Goal: Information Seeking & Learning: Learn about a topic

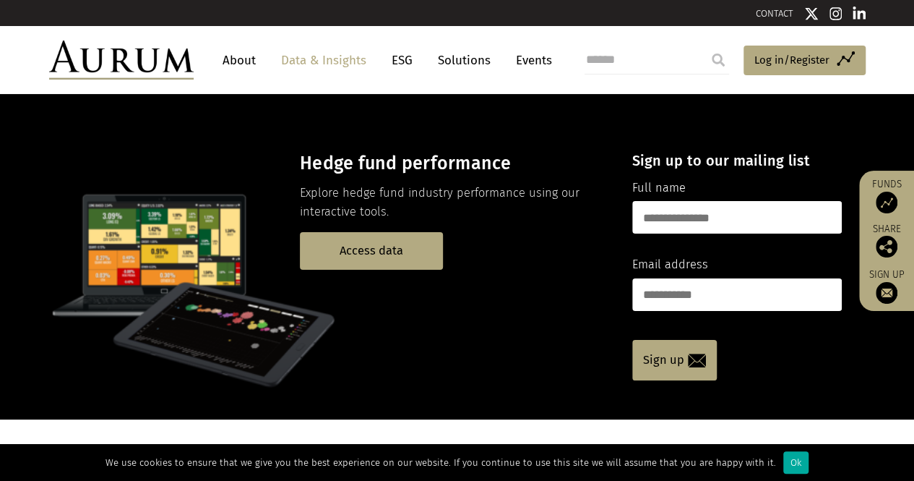
click at [477, 48] on link "Solutions" at bounding box center [464, 60] width 67 height 27
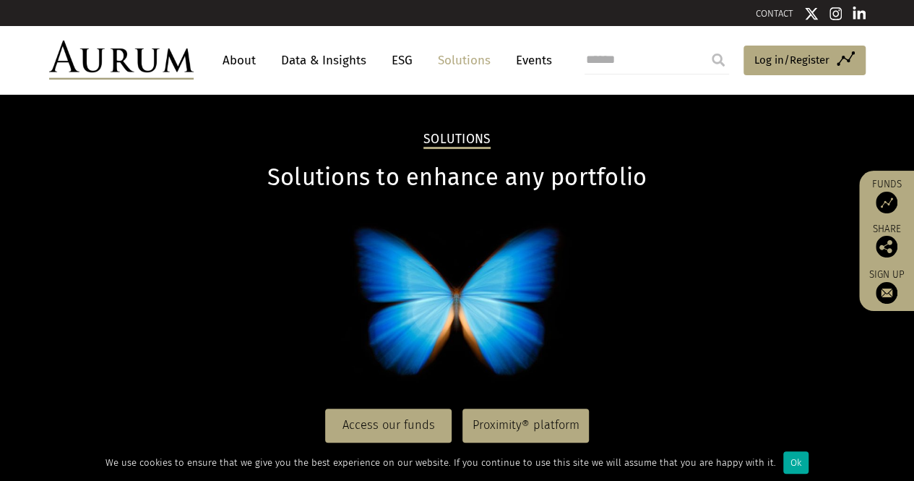
click at [525, 48] on link "Events" at bounding box center [530, 60] width 43 height 27
